Goal: Information Seeking & Learning: Learn about a topic

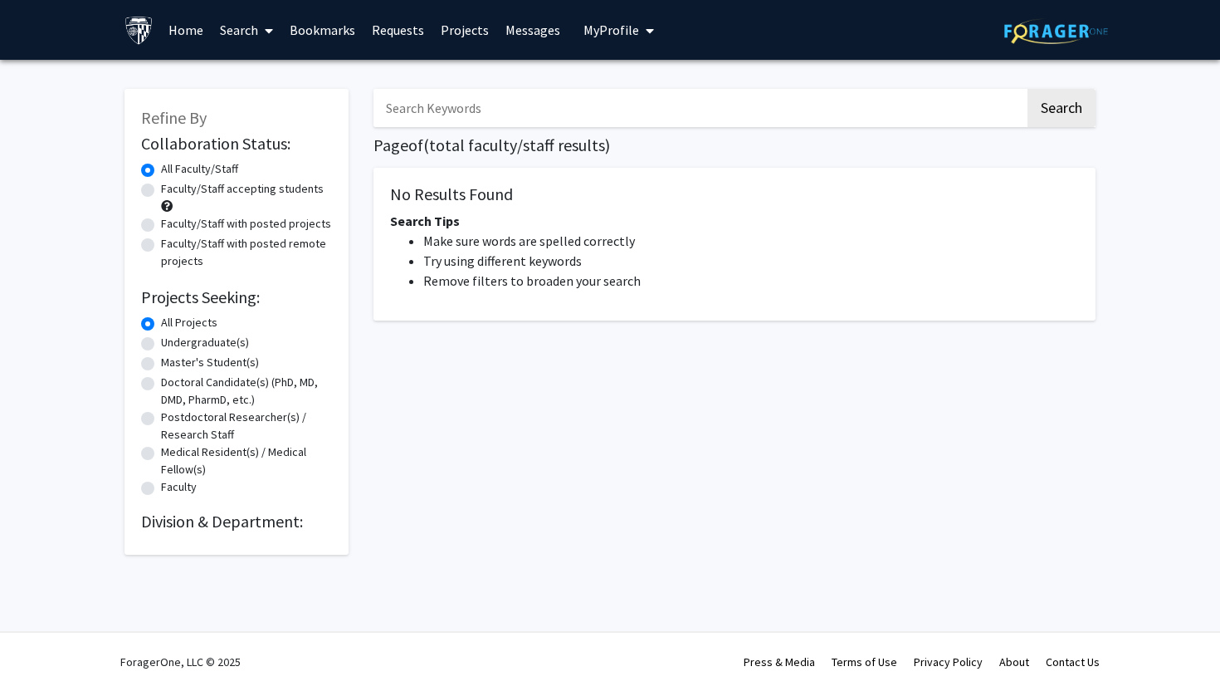
click at [401, 99] on input "Search Keywords" at bounding box center [700, 108] width 652 height 38
click at [1028, 89] on button "Search" at bounding box center [1062, 108] width 68 height 38
click at [635, 114] on input "Urology" at bounding box center [700, 108] width 652 height 38
click at [232, 19] on link "Search" at bounding box center [247, 30] width 70 height 58
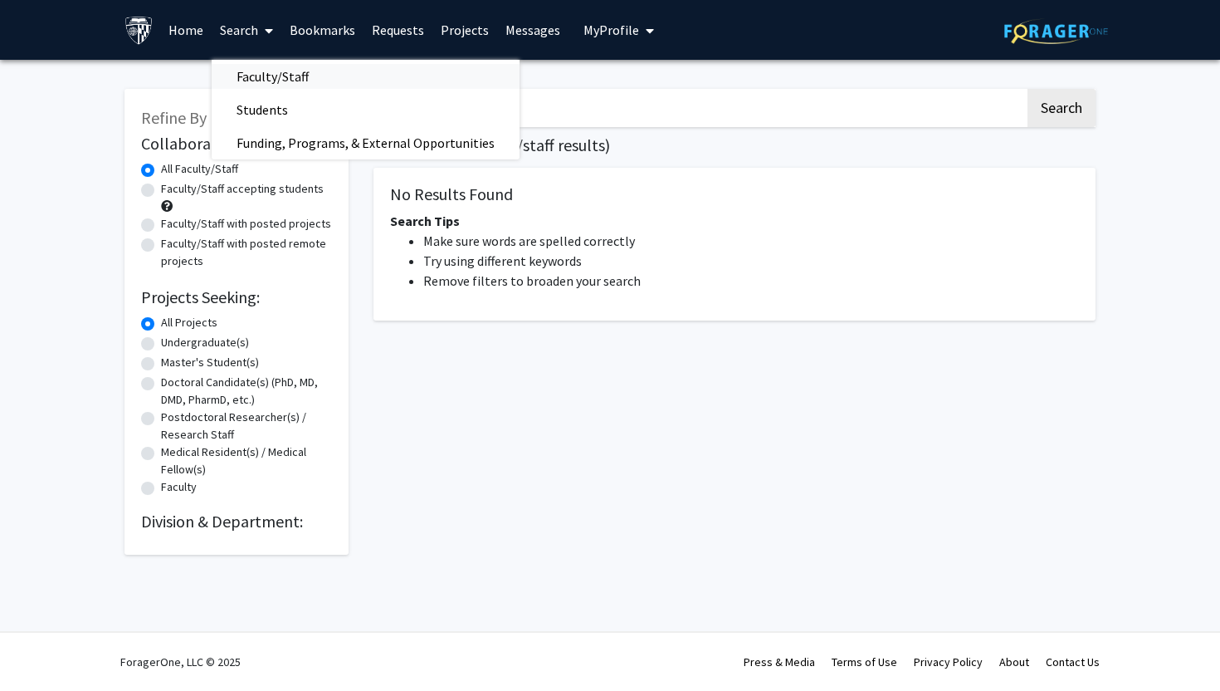
click at [236, 73] on span "Faculty/Staff" at bounding box center [273, 76] width 122 height 33
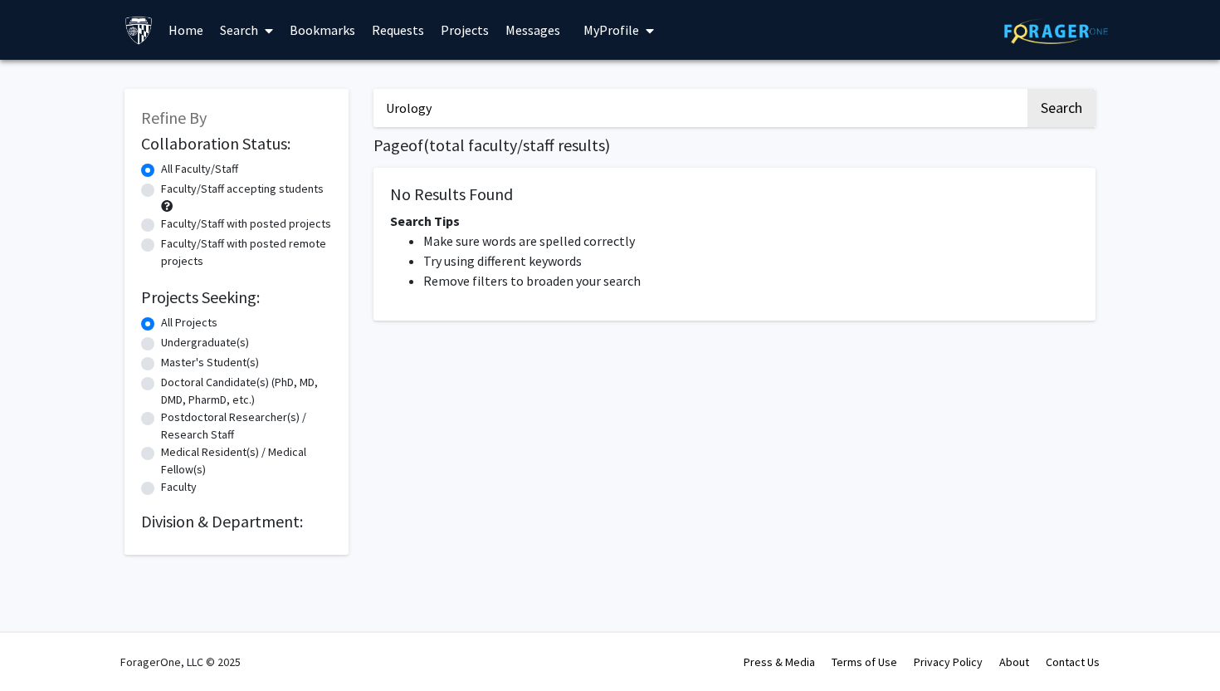
click at [450, 115] on input "Urology" at bounding box center [700, 108] width 652 height 38
click at [1028, 89] on button "Search" at bounding box center [1062, 108] width 68 height 38
click at [890, 100] on input "Urology" at bounding box center [700, 108] width 652 height 38
type input "U"
type input "[MEDICAL_DATA]"
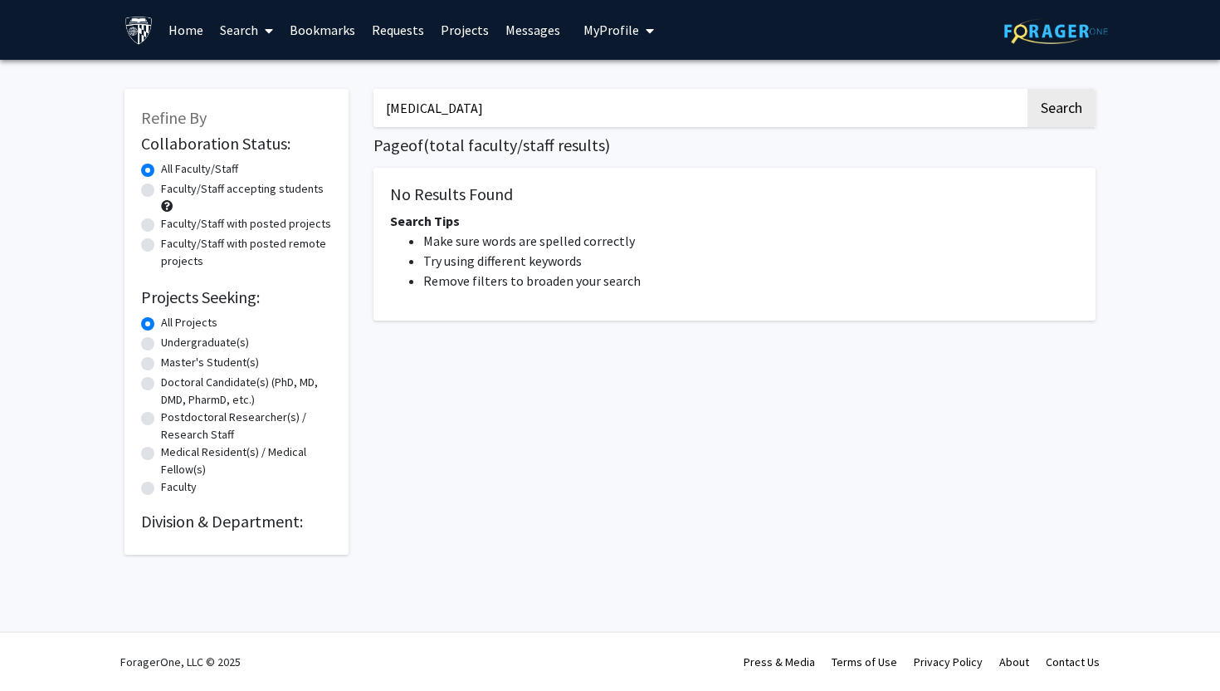
click at [1028, 89] on button "Search" at bounding box center [1062, 108] width 68 height 38
click at [170, 43] on link "Home" at bounding box center [185, 30] width 51 height 58
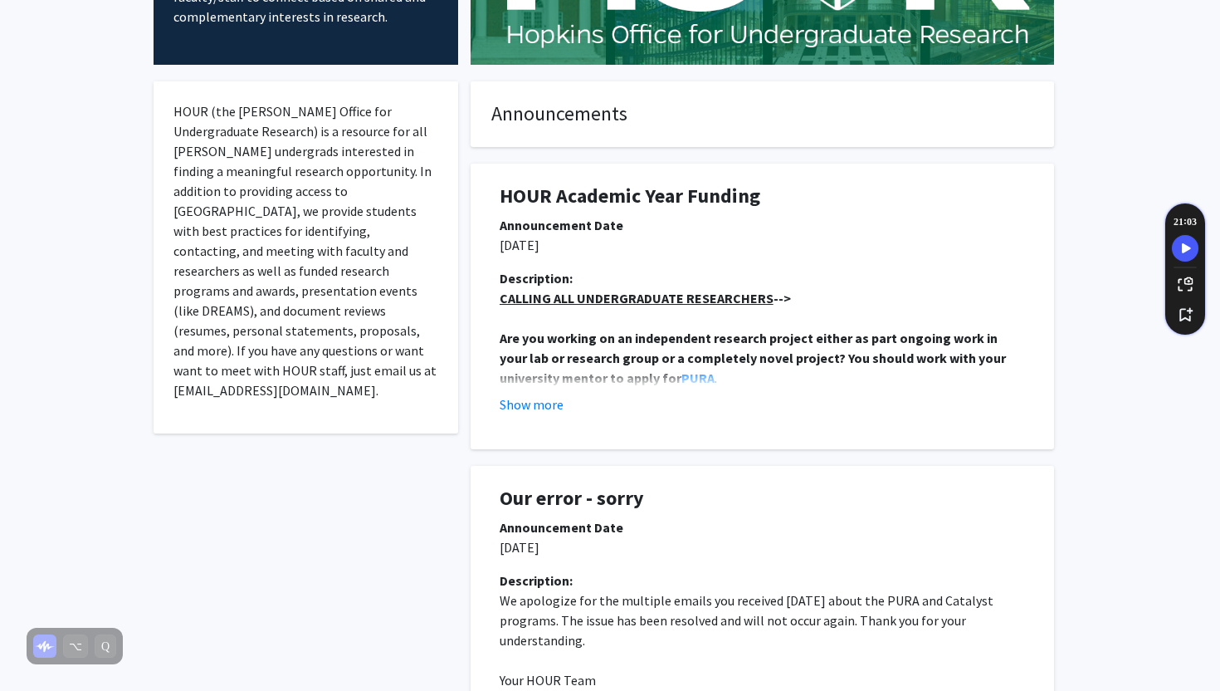
scroll to position [251, 0]
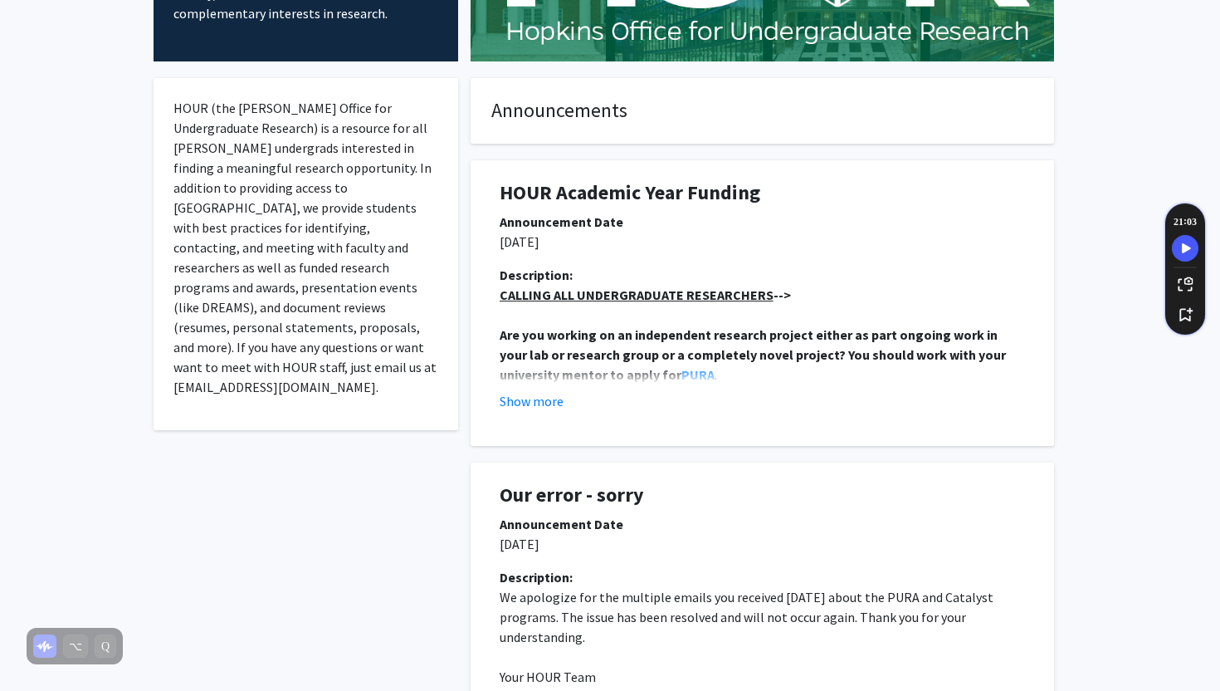
click at [609, 292] on u "CALLING ALL UNDERGRADUATE RESEARCHERS" at bounding box center [637, 294] width 274 height 17
click at [637, 298] on u "CALLING ALL UNDERGRADUATE RESEARCHERS" at bounding box center [637, 294] width 274 height 17
click at [535, 407] on button "Show more" at bounding box center [532, 401] width 64 height 20
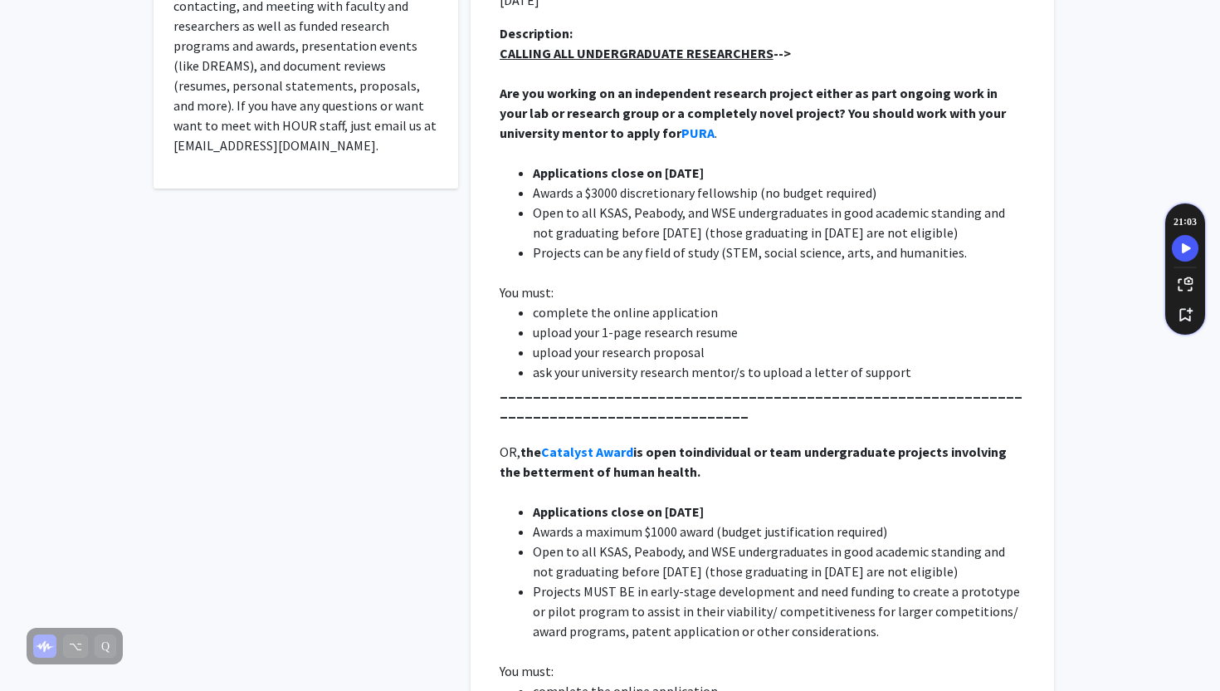
scroll to position [0, 0]
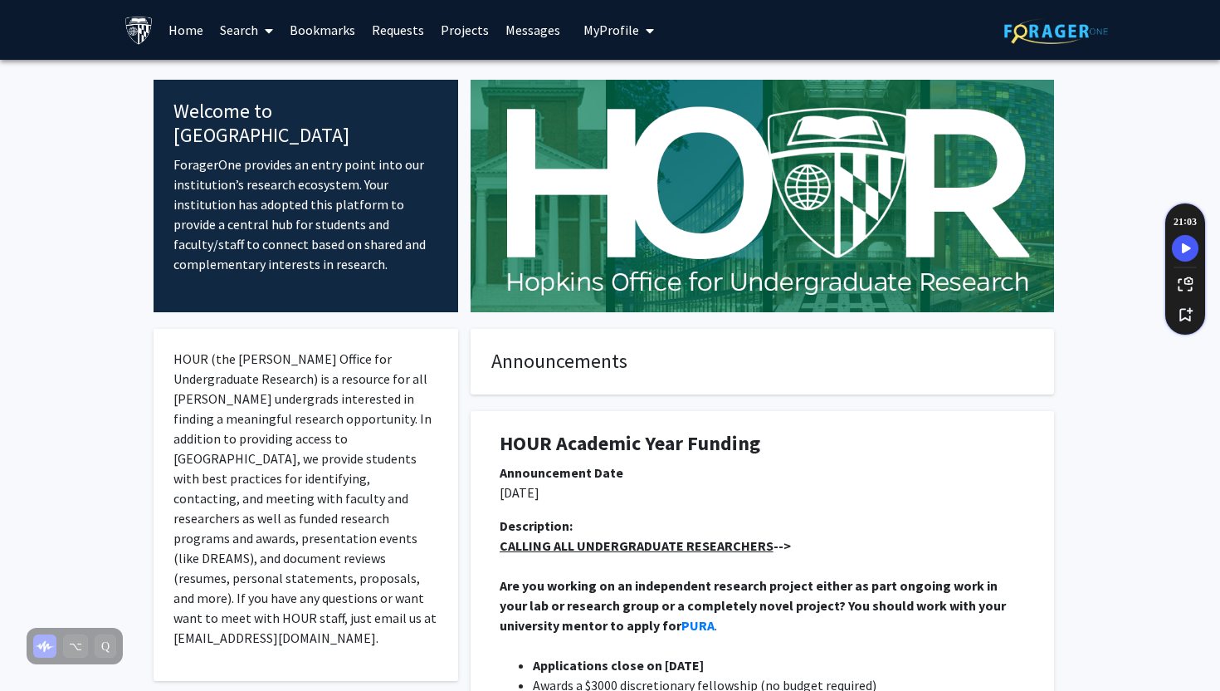
click at [247, 21] on link "Search" at bounding box center [247, 30] width 70 height 58
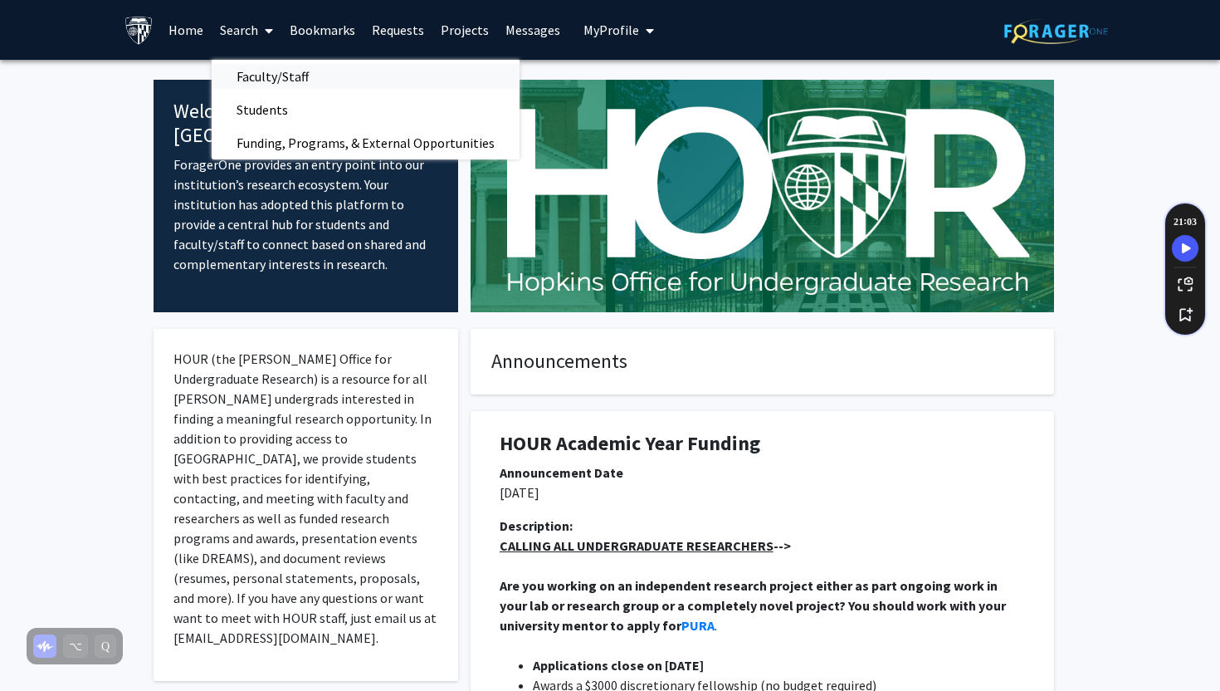
click at [270, 61] on span "Faculty/Staff" at bounding box center [273, 76] width 122 height 33
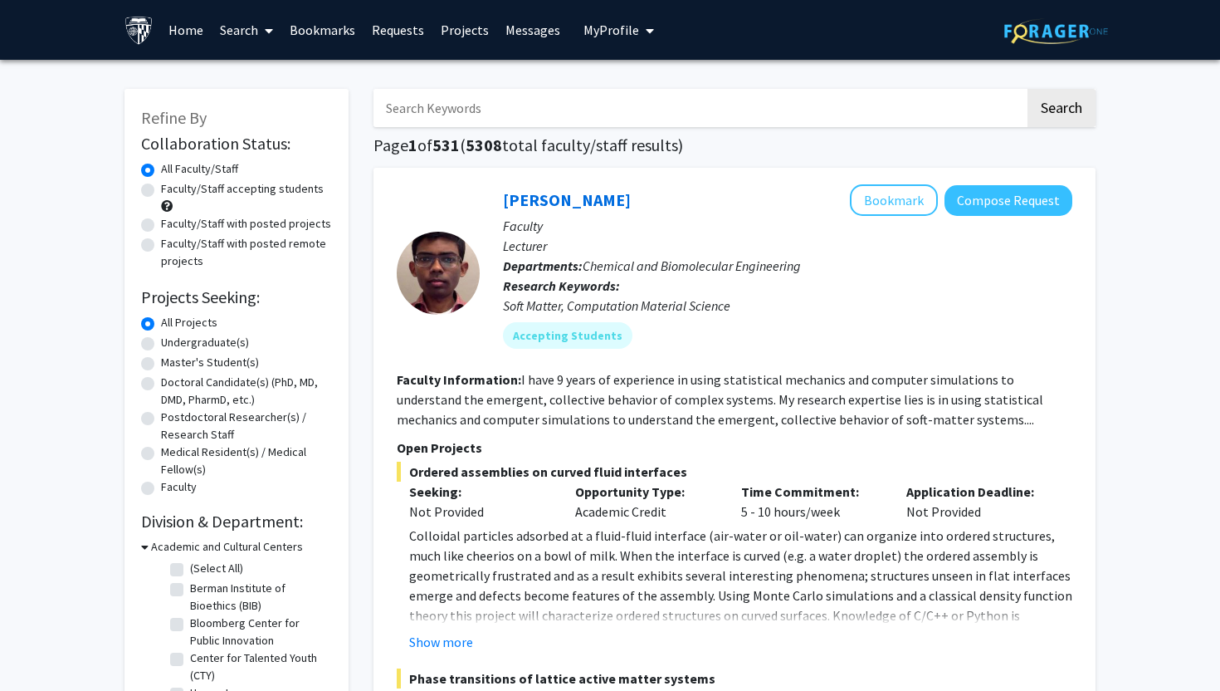
click at [514, 110] on input "Search Keywords" at bounding box center [700, 108] width 652 height 38
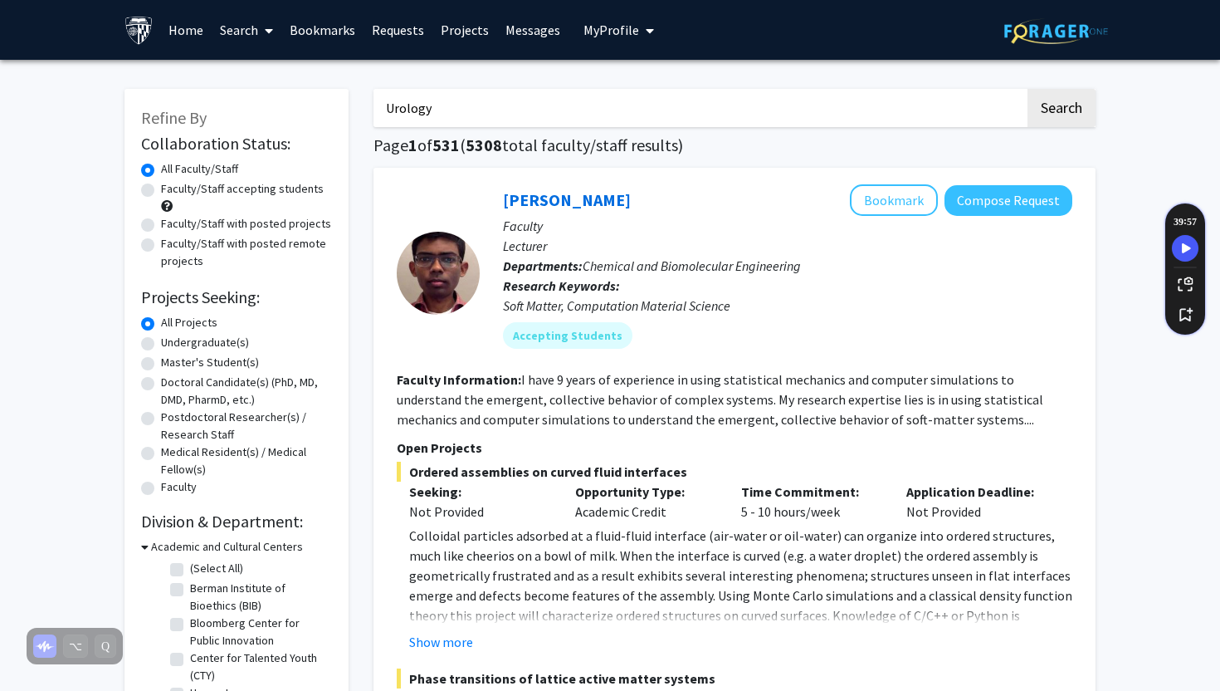
type input "Urology"
click at [1028, 89] on button "Search" at bounding box center [1062, 108] width 68 height 38
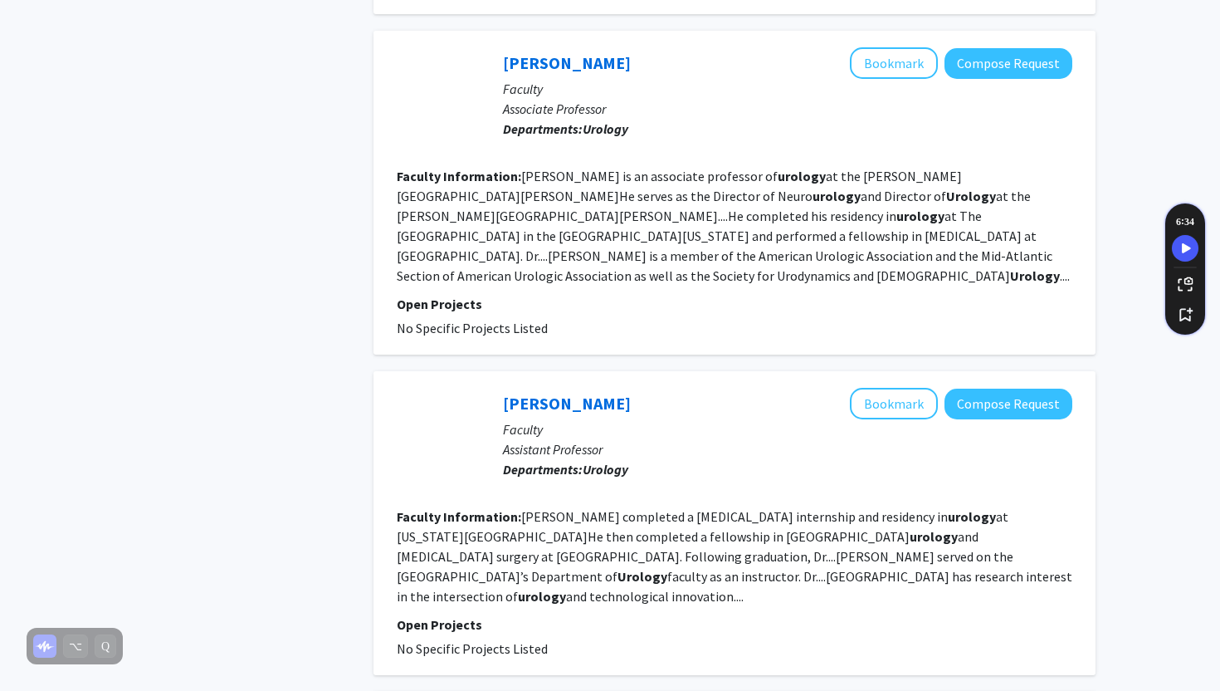
scroll to position [2815, 0]
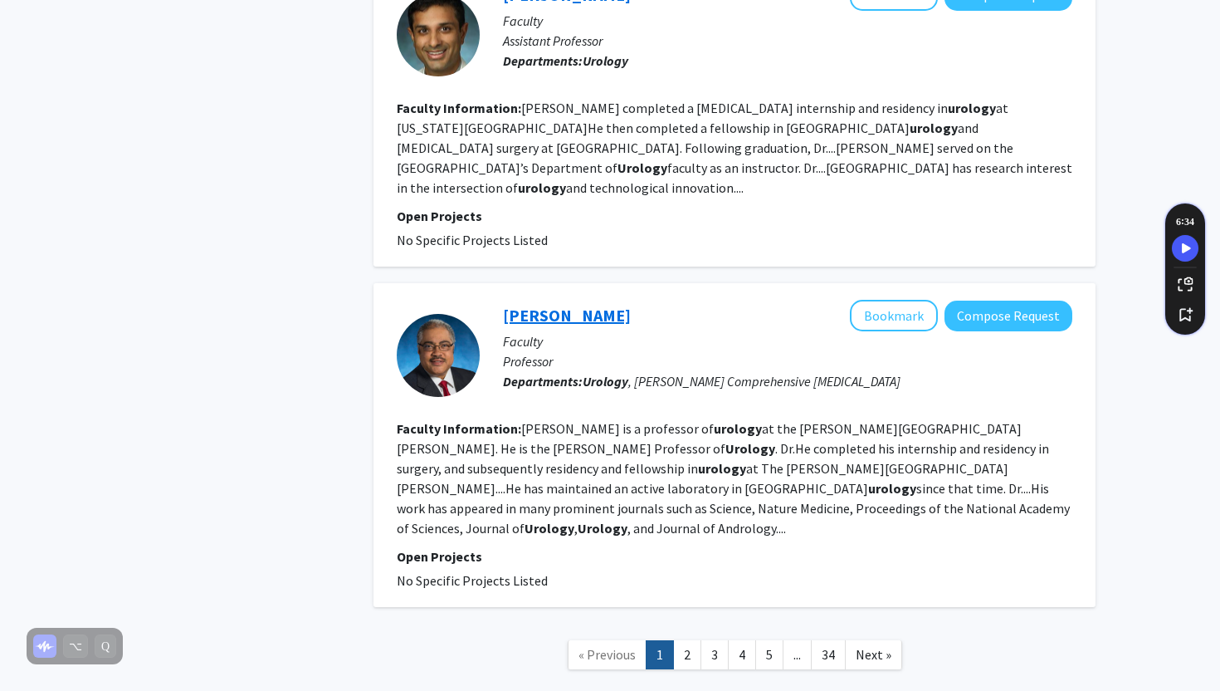
click at [553, 305] on link "[PERSON_NAME]" at bounding box center [567, 315] width 128 height 21
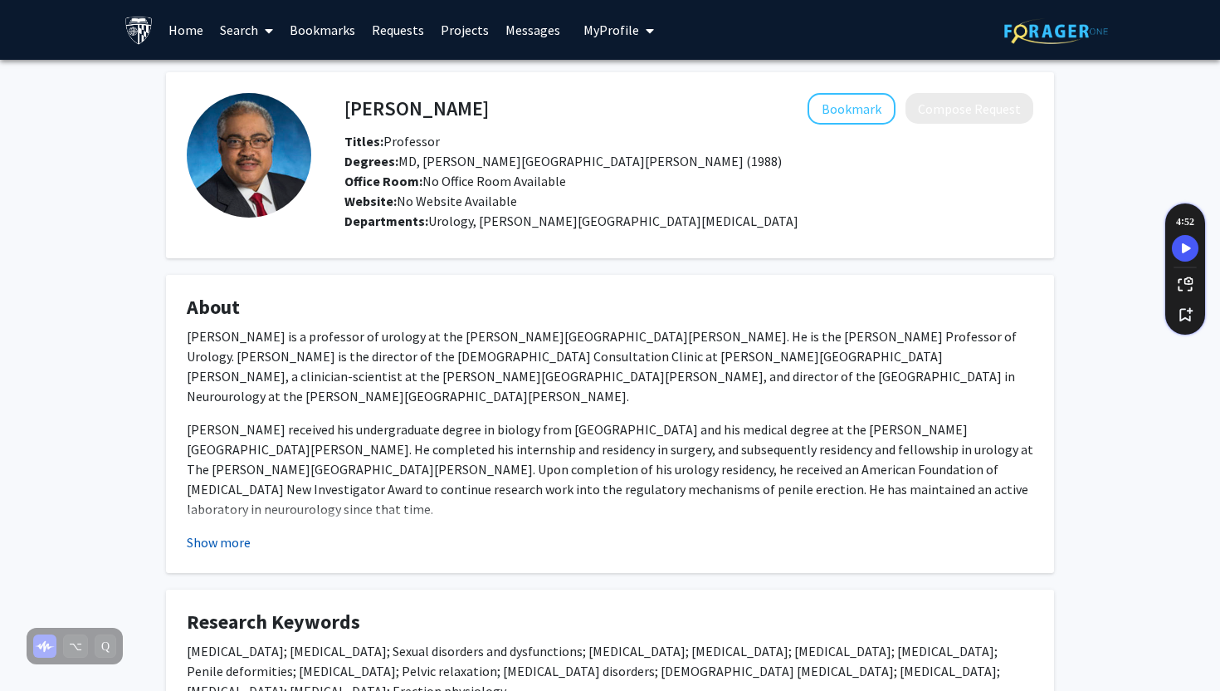
click at [242, 544] on button "Show more" at bounding box center [219, 542] width 64 height 20
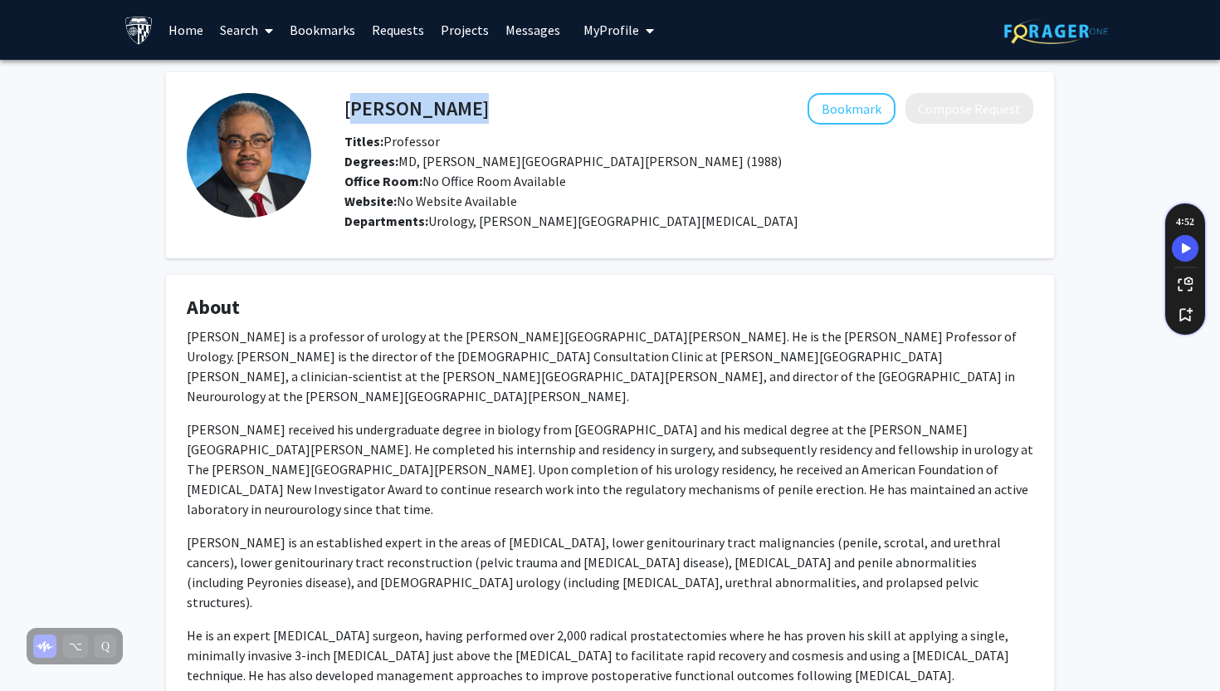
drag, startPoint x: 498, startPoint y: 117, endPoint x: 346, endPoint y: 117, distance: 151.9
click at [346, 117] on div "[PERSON_NAME] Bookmark Compose Request" at bounding box center [689, 109] width 714 height 32
copy h4 "[PERSON_NAME]"
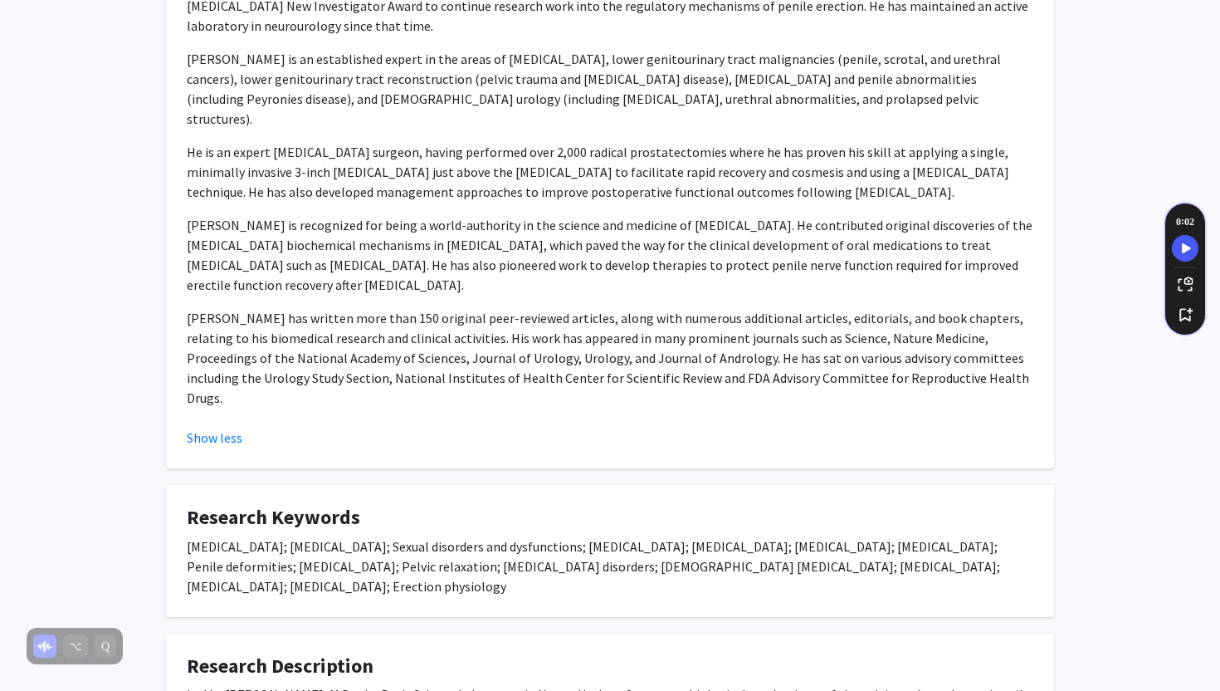
scroll to position [491, 0]
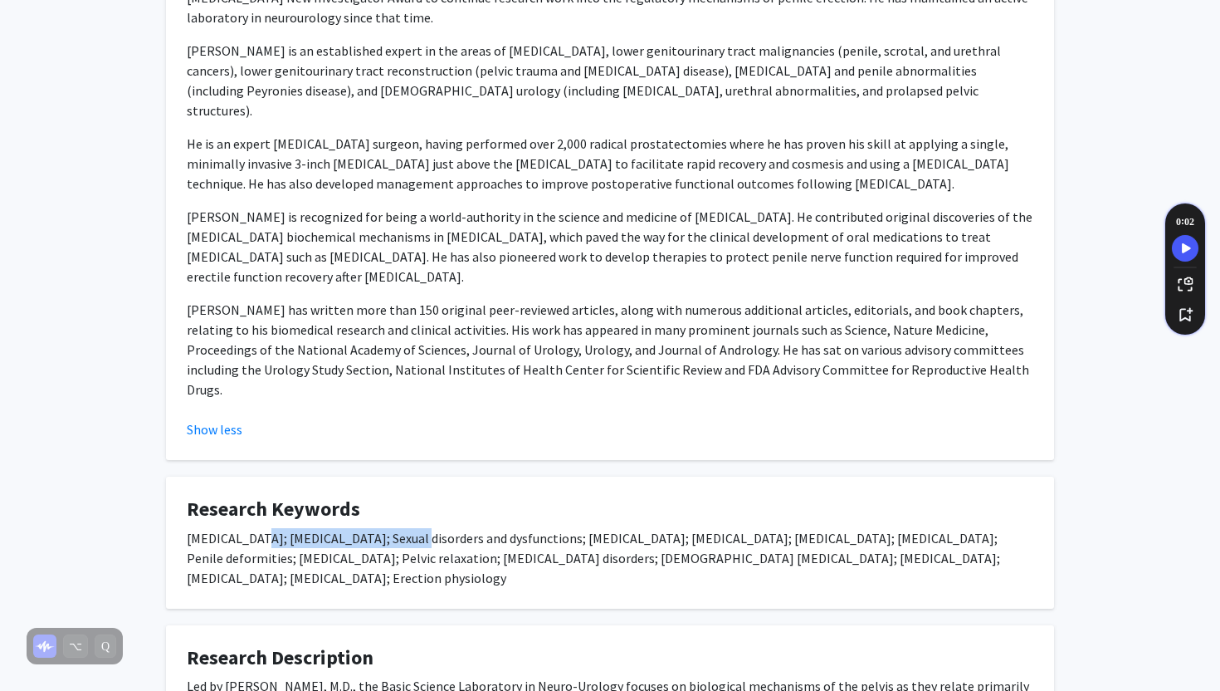
drag, startPoint x: 256, startPoint y: 459, endPoint x: 402, endPoint y: 459, distance: 146.1
click at [402, 528] on div "[MEDICAL_DATA]; [MEDICAL_DATA]; Sexual disorders and dysfunctions; [MEDICAL_DAT…" at bounding box center [610, 558] width 847 height 60
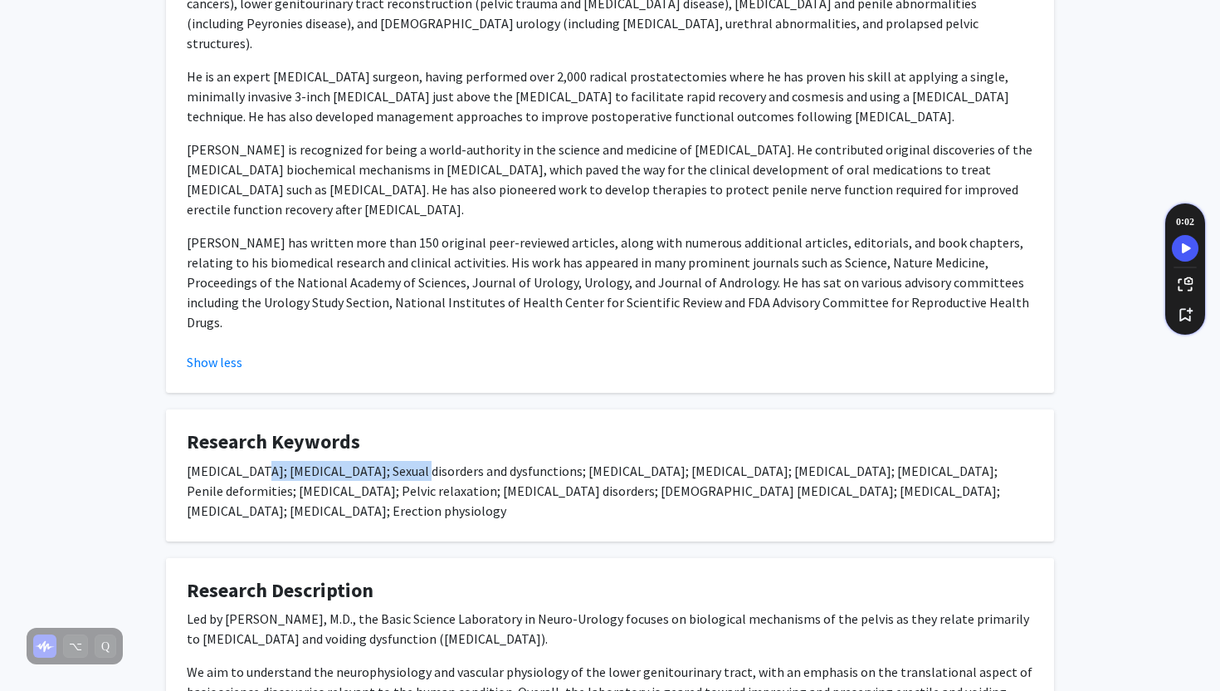
scroll to position [647, 0]
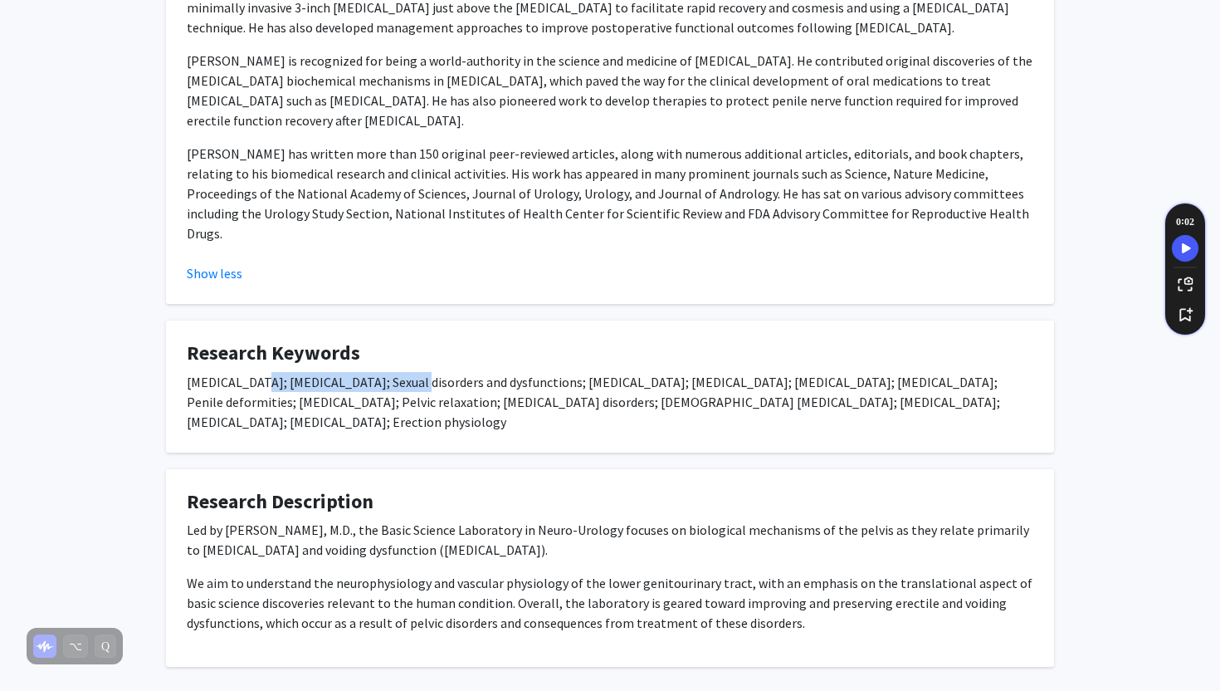
drag, startPoint x: 239, startPoint y: 457, endPoint x: 579, endPoint y: 472, distance: 340.7
click at [579, 520] on p "Led by [PERSON_NAME], M.D., the Basic Science Laboratory in Neuro-Urology focus…" at bounding box center [610, 540] width 847 height 40
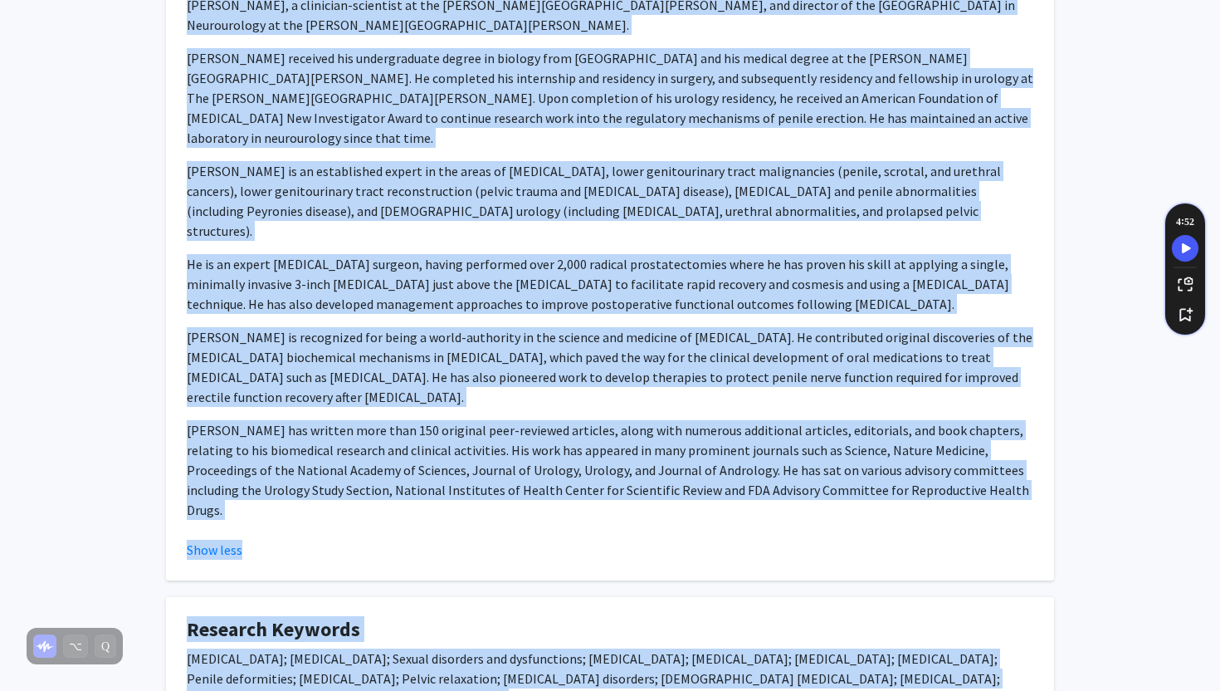
scroll to position [0, 0]
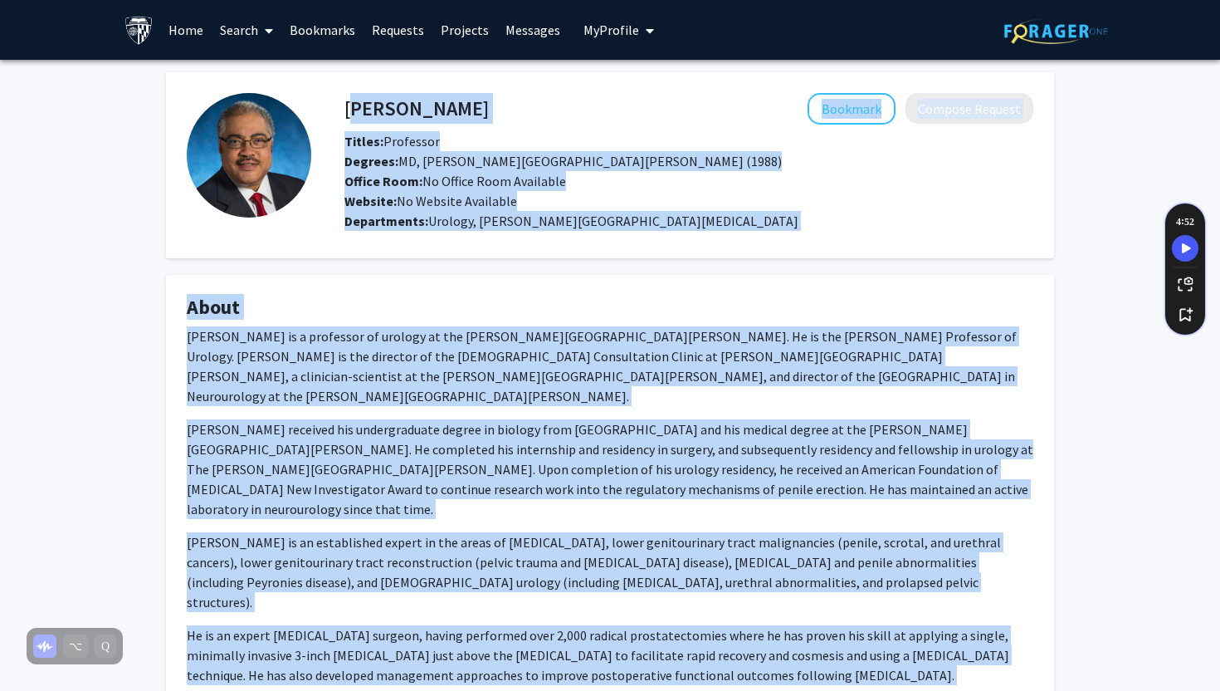
drag, startPoint x: 792, startPoint y: 545, endPoint x: 345, endPoint y: 111, distance: 622.8
click at [344, 111] on div "[PERSON_NAME] Bookmark Compose Request Titles: Professor [PERSON_NAME]: MD, [PE…" at bounding box center [610, 693] width 913 height 1242
copy div "[PERSON_NAME] Bookmark Compose Request Titles: Professor [PERSON_NAME]: MD, [PE…"
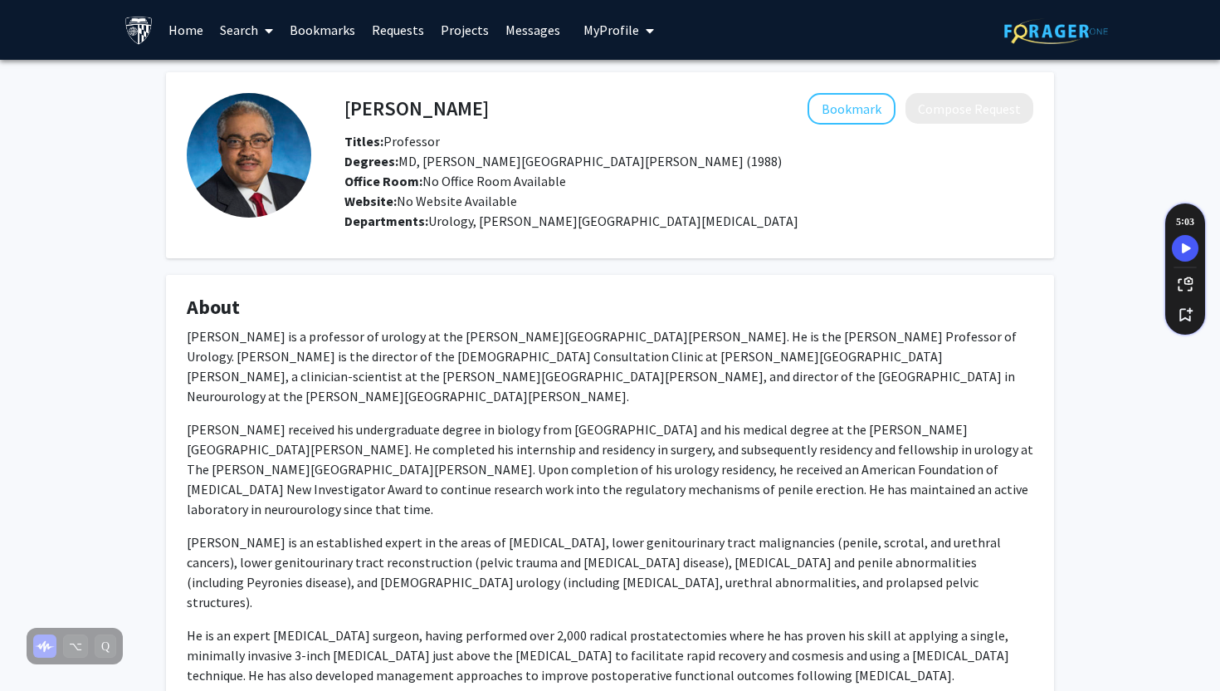
click at [396, 461] on p "[PERSON_NAME] received his undergraduate degree in biology from [GEOGRAPHIC_DAT…" at bounding box center [610, 469] width 847 height 100
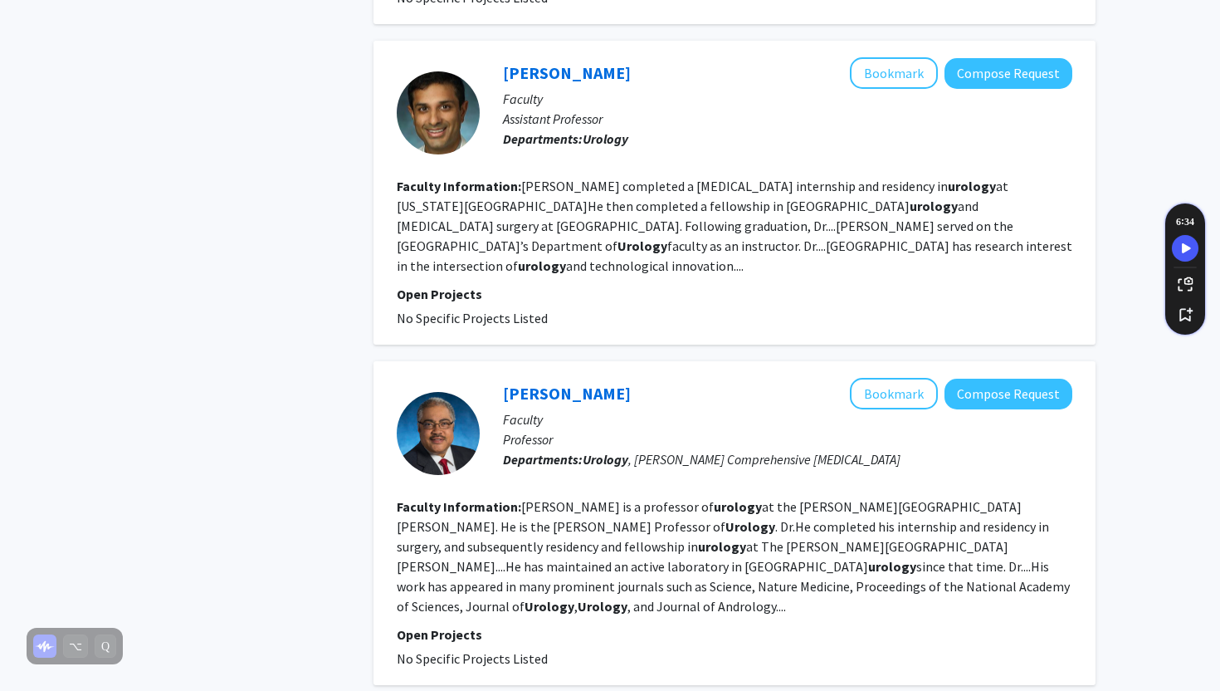
scroll to position [2815, 0]
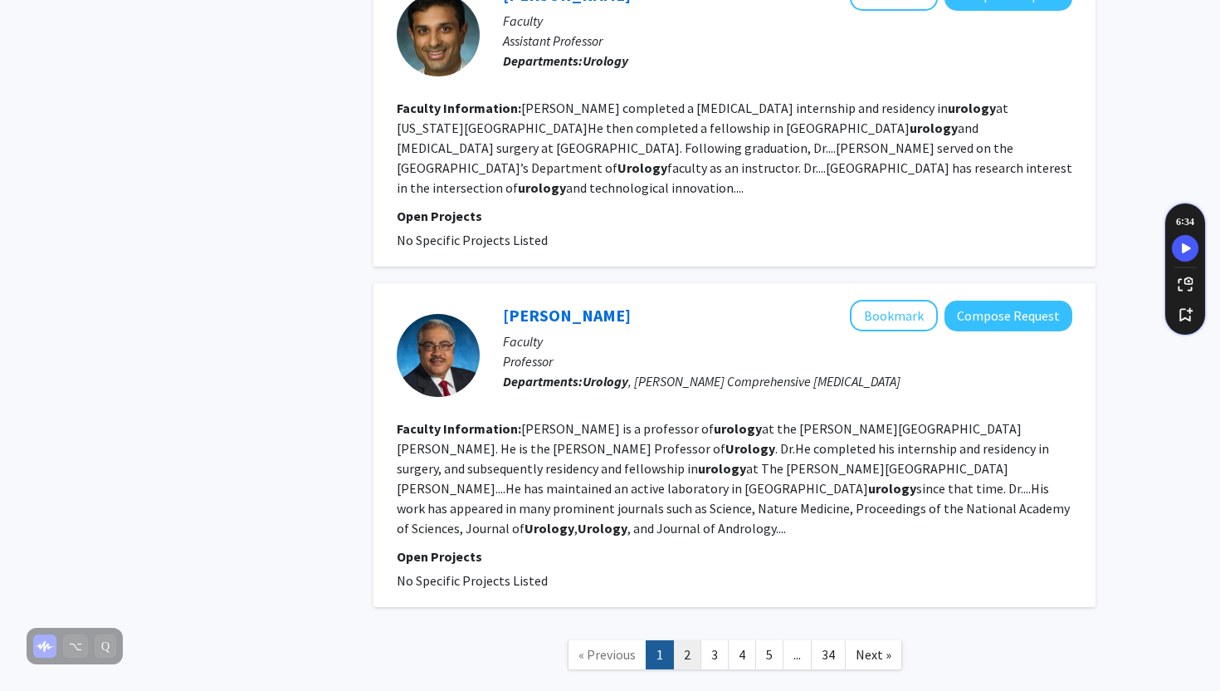
click at [688, 640] on link "2" at bounding box center [687, 654] width 28 height 29
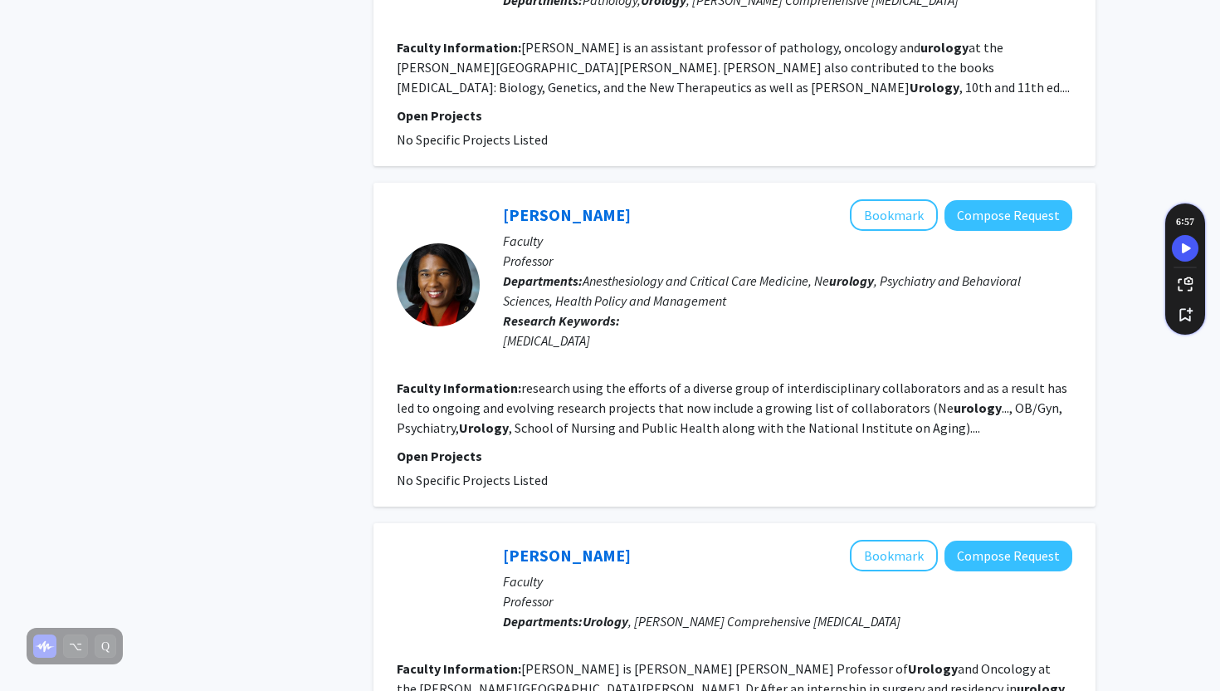
scroll to position [2848, 0]
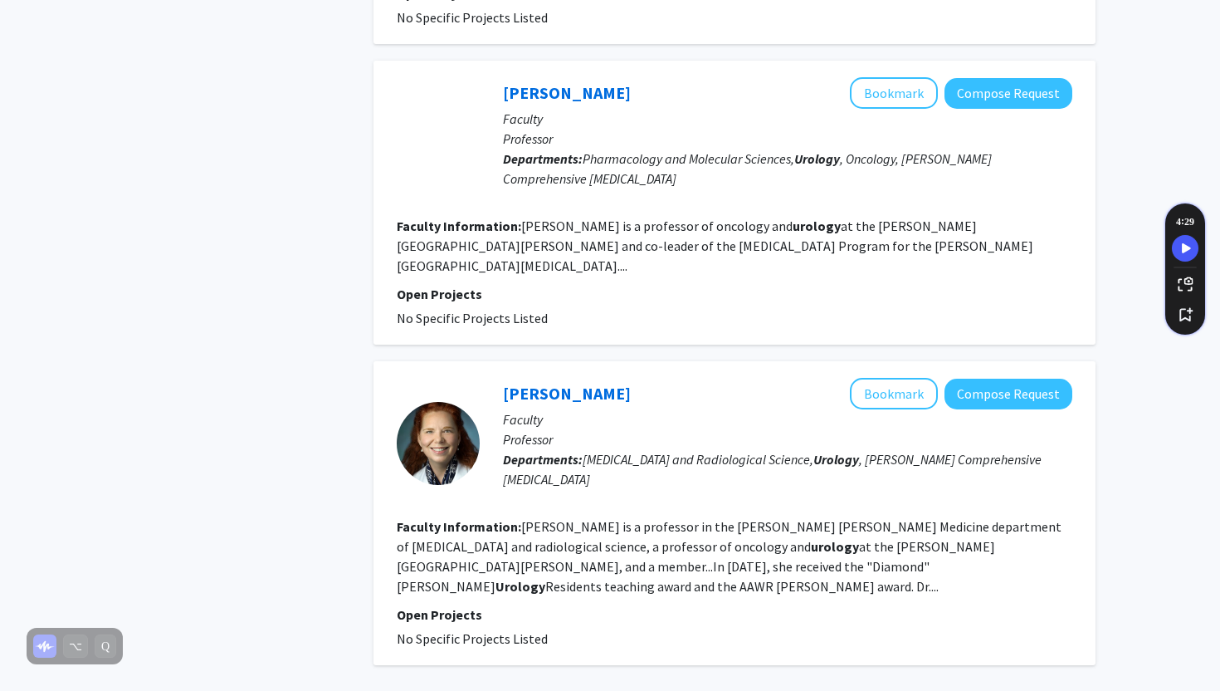
scroll to position [2549, 0]
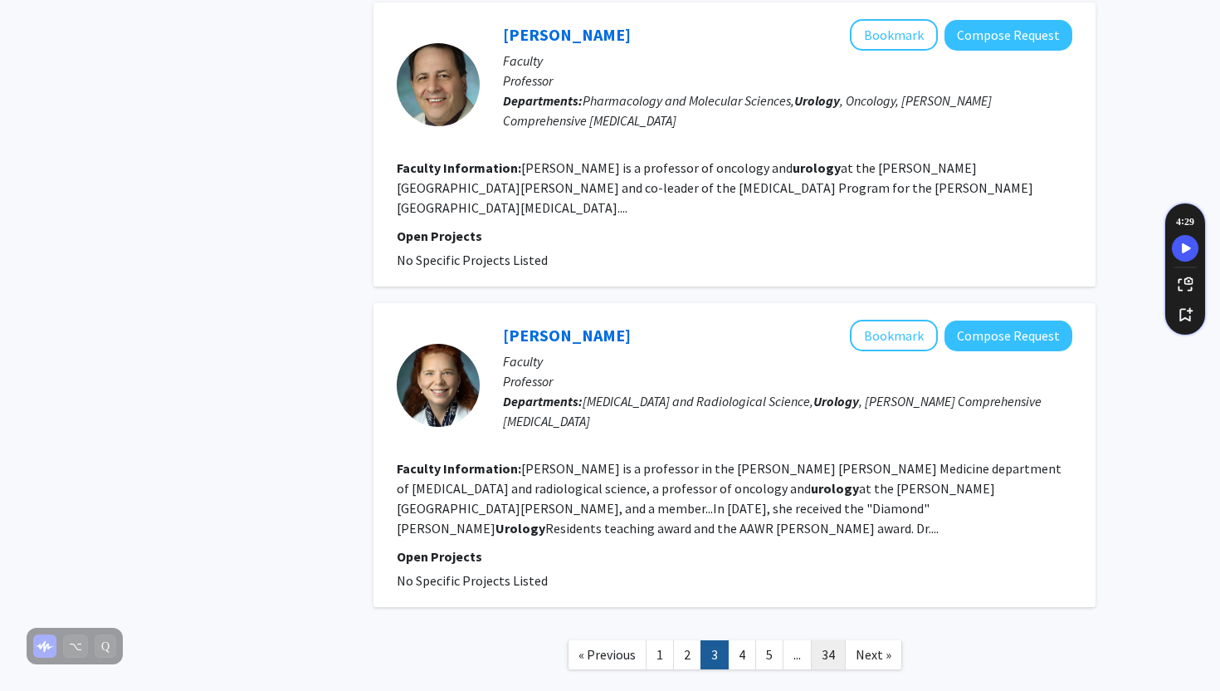
click at [821, 640] on link "34" at bounding box center [828, 654] width 35 height 29
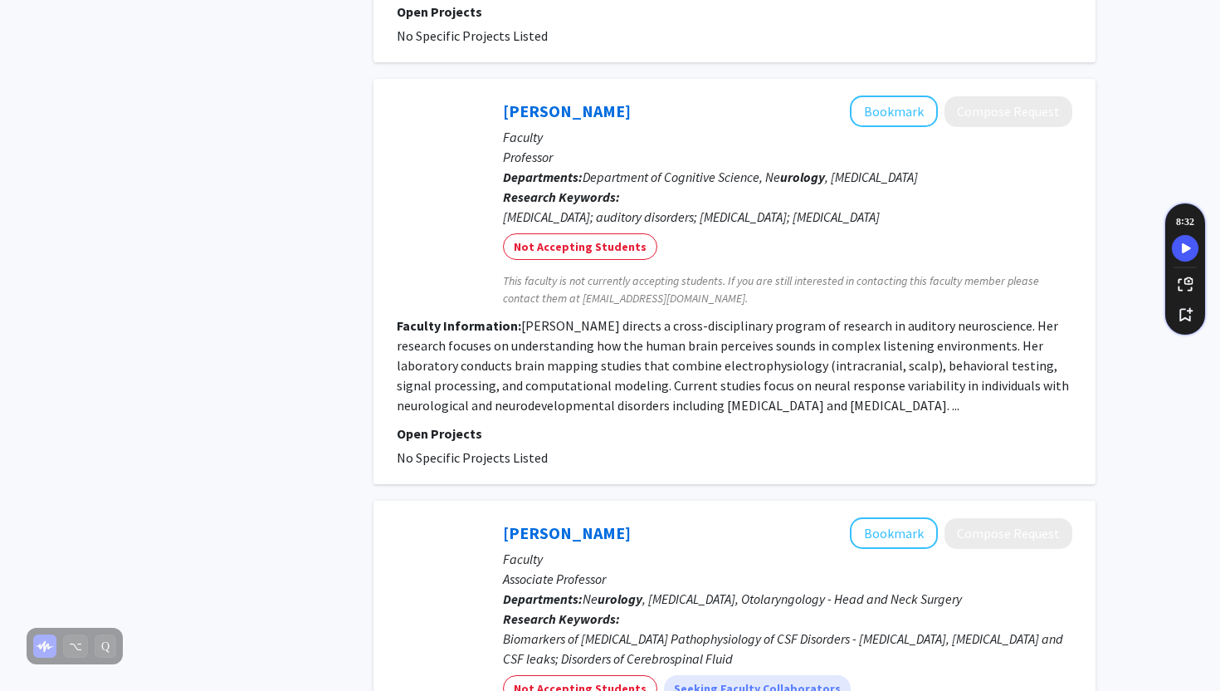
scroll to position [2915, 0]
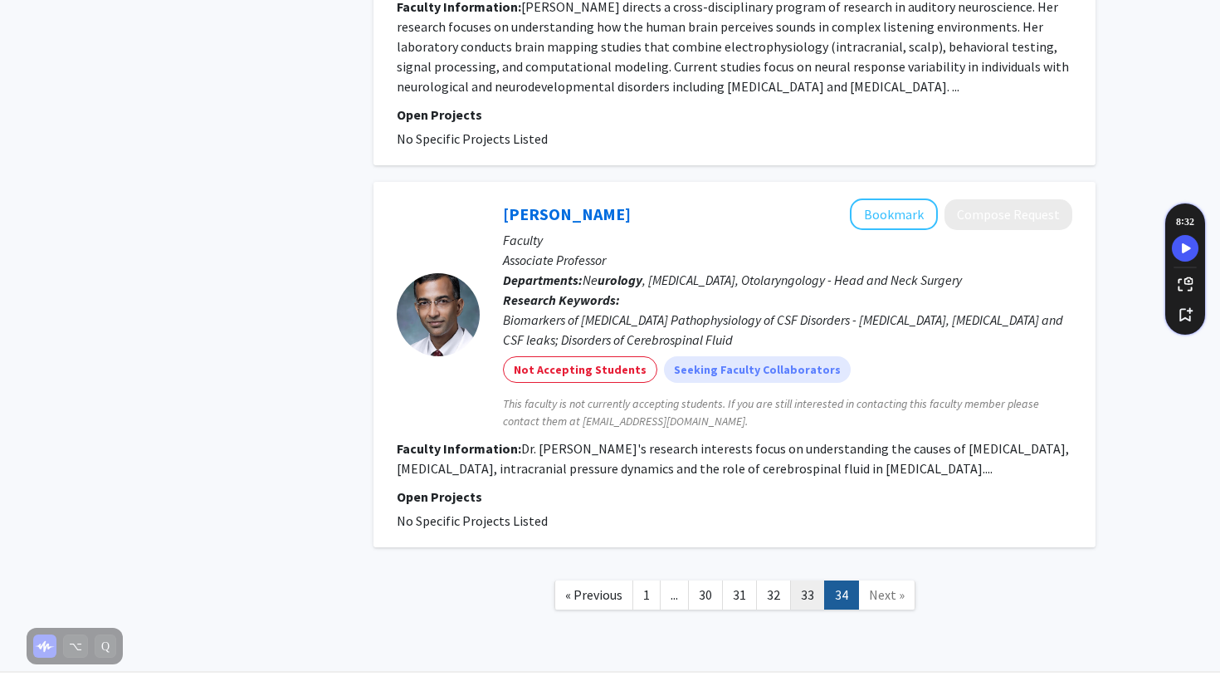
click at [802, 580] on link "33" at bounding box center [807, 594] width 35 height 29
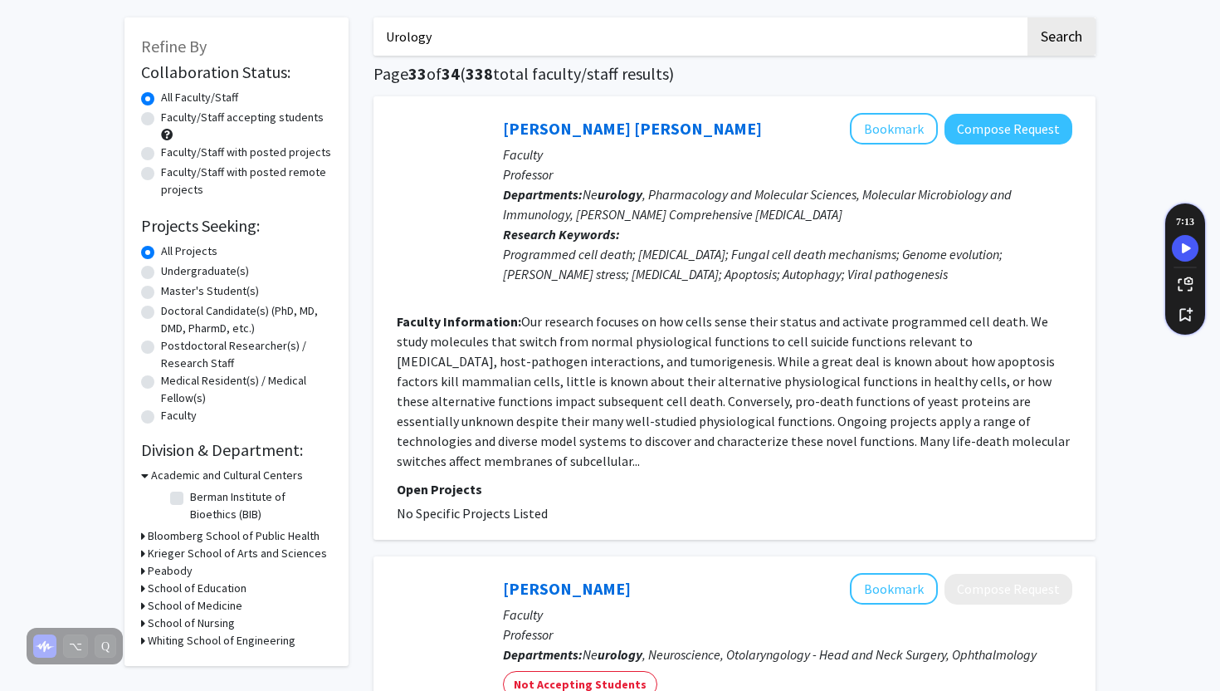
scroll to position [70, 0]
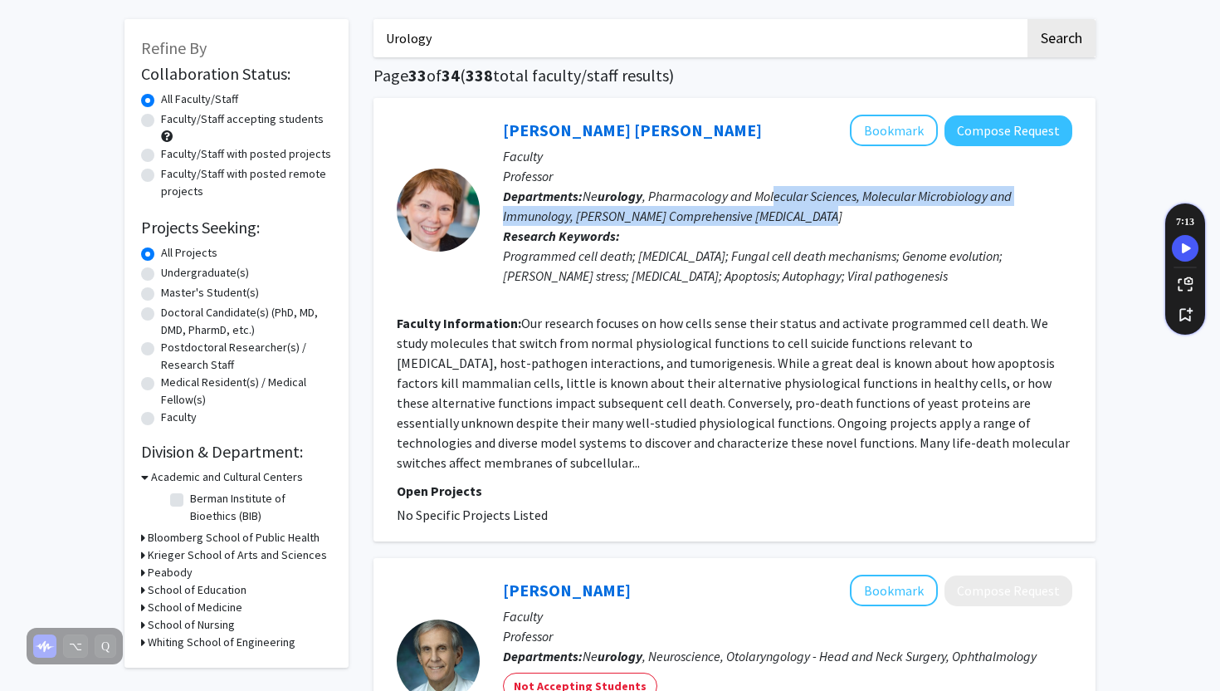
drag, startPoint x: 775, startPoint y: 202, endPoint x: 832, endPoint y: 211, distance: 57.2
click at [832, 211] on p "Departments: Ne urology , Pharmacology and Molecular Sciences, Molecular Microb…" at bounding box center [787, 206] width 569 height 40
click at [605, 137] on link "[PERSON_NAME] [PERSON_NAME]" at bounding box center [632, 130] width 259 height 21
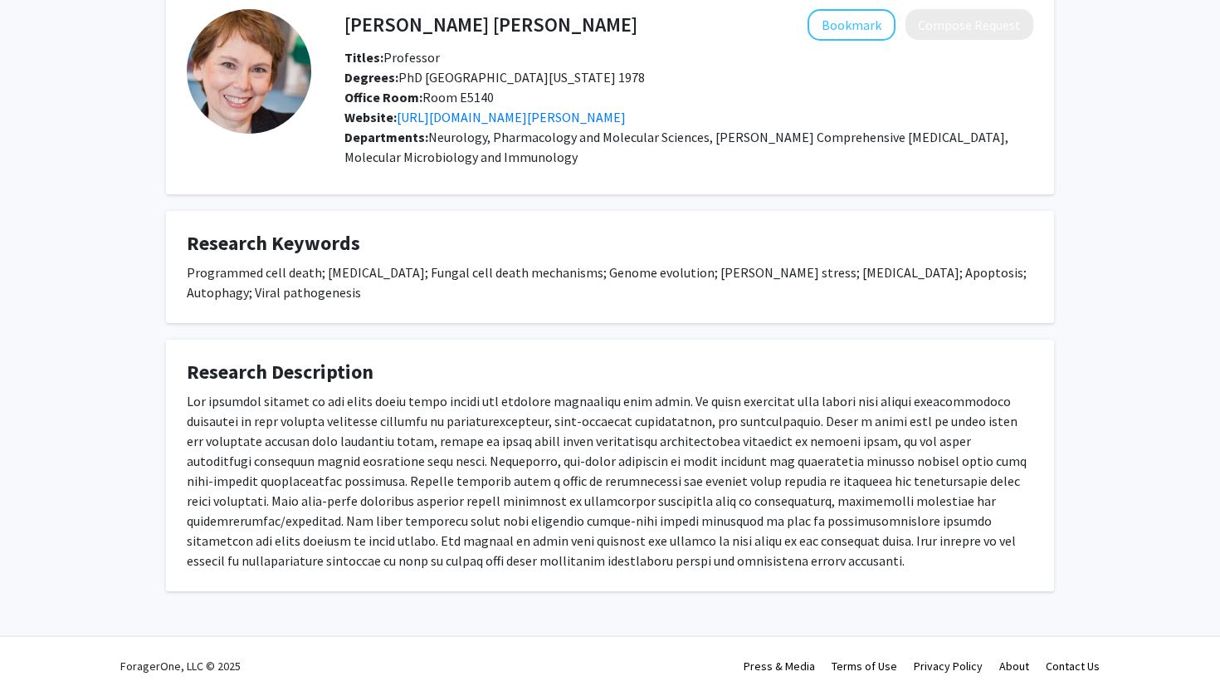
scroll to position [87, 0]
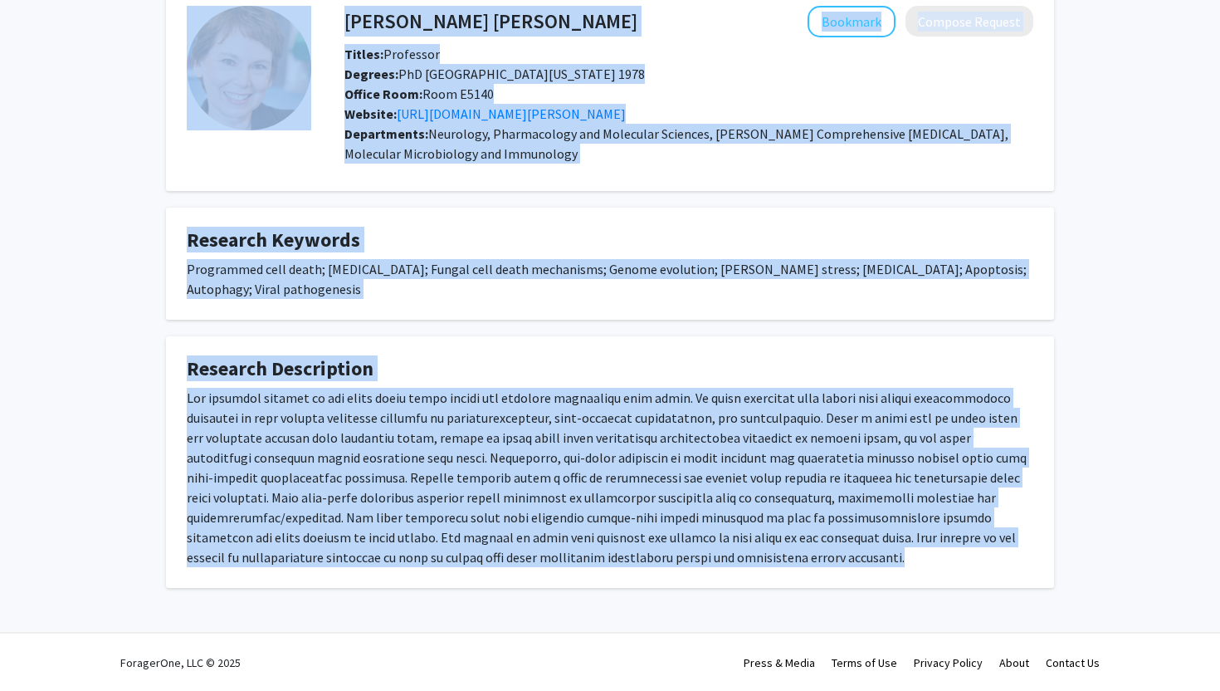
drag, startPoint x: 688, startPoint y: 559, endPoint x: 261, endPoint y: 18, distance: 689.0
click at [261, 18] on div "[PERSON_NAME] [PERSON_NAME] Bookmark Compose Request Titles: Professor Degrees:…" at bounding box center [610, 286] width 913 height 603
copy div "[PERSON_NAME] [PERSON_NAME] Bookmark Compose Request Titles: Professor Degrees:…"
click at [797, 148] on div "Departments: Neurology, Pharmacology and Molecular Sciences, [PERSON_NAME] Comp…" at bounding box center [688, 144] width 689 height 40
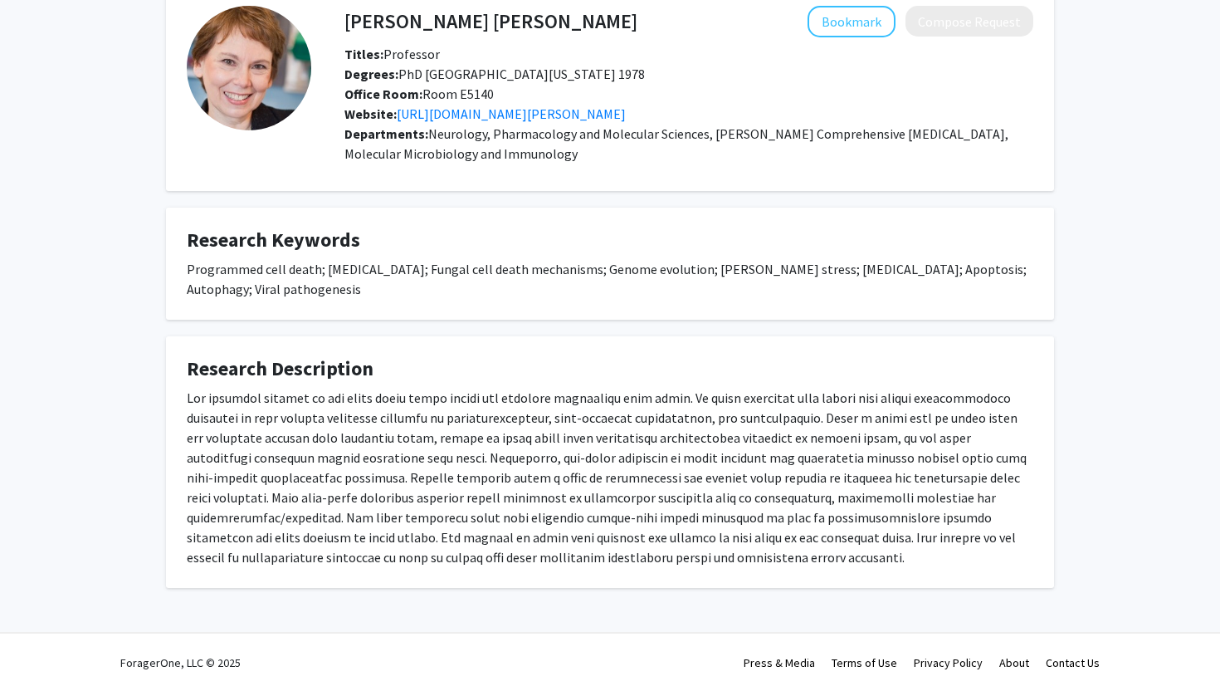
scroll to position [22, 0]
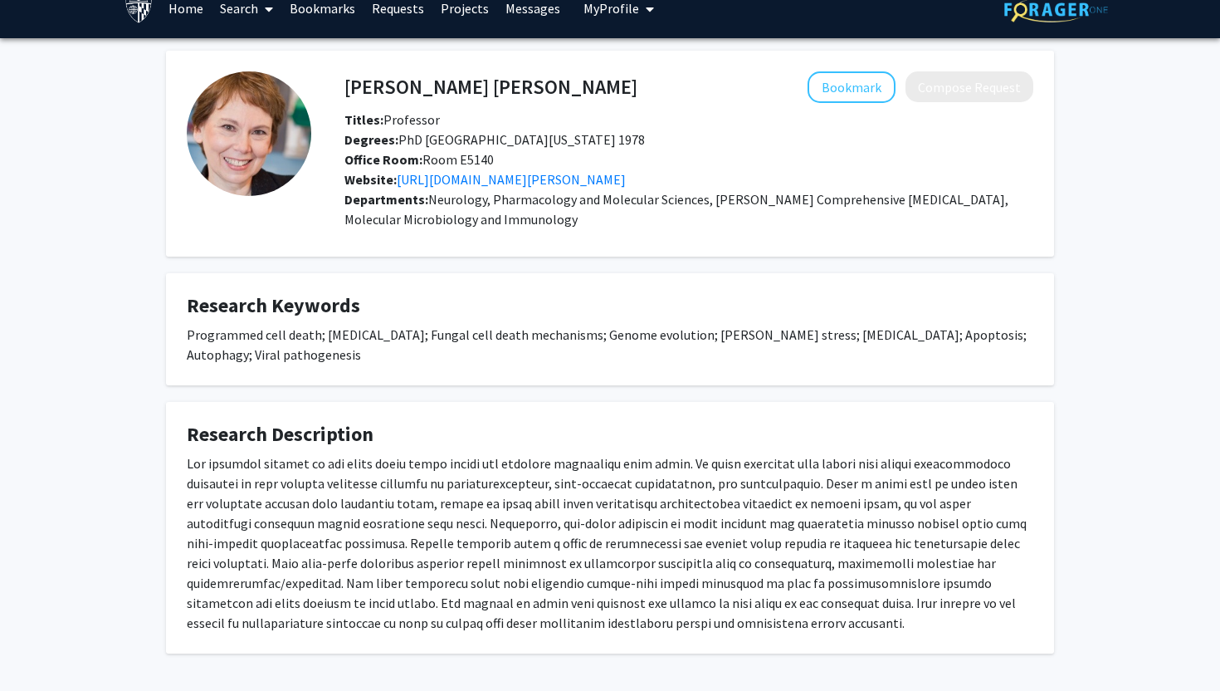
drag, startPoint x: 515, startPoint y: 79, endPoint x: 336, endPoint y: 86, distance: 178.6
click at [336, 86] on div "[PERSON_NAME] [PERSON_NAME] Bookmark Compose Request" at bounding box center [689, 87] width 714 height 32
copy h4 "[PERSON_NAME] [PERSON_NAME]"
drag, startPoint x: 339, startPoint y: 86, endPoint x: 349, endPoint y: 86, distance: 10.0
click at [349, 86] on div "[PERSON_NAME] [PERSON_NAME] Bookmark Compose Request" at bounding box center [689, 87] width 714 height 32
